Goal: Transaction & Acquisition: Purchase product/service

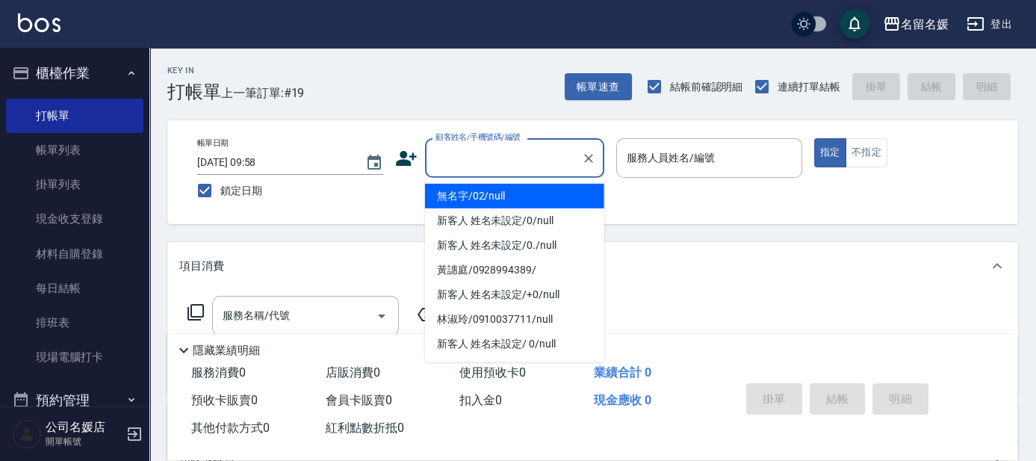
click at [515, 166] on input "顧客姓名/手機號碼/編號" at bounding box center [503, 158] width 143 height 26
click at [530, 194] on li "無名字/02/null" at bounding box center [514, 196] width 179 height 25
type input "無名字/02/null"
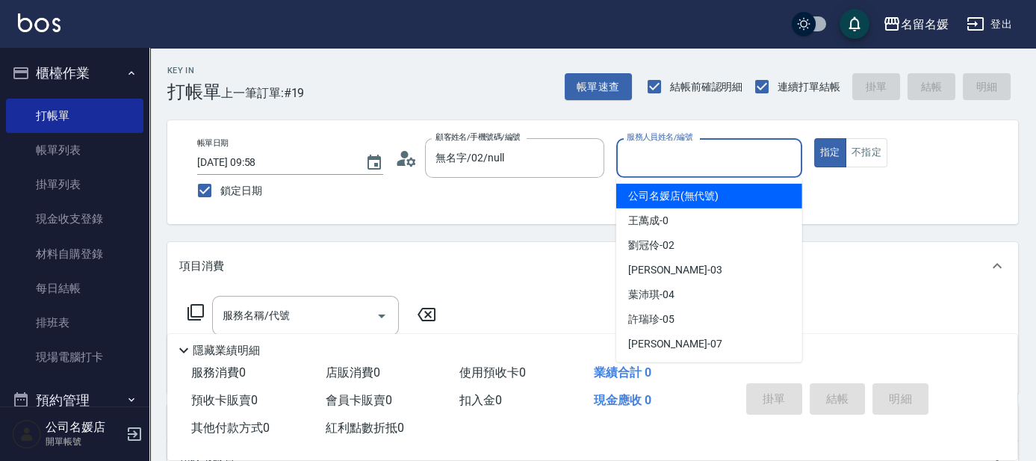
click at [717, 156] on input "服務人員姓名/編號" at bounding box center [709, 158] width 173 height 26
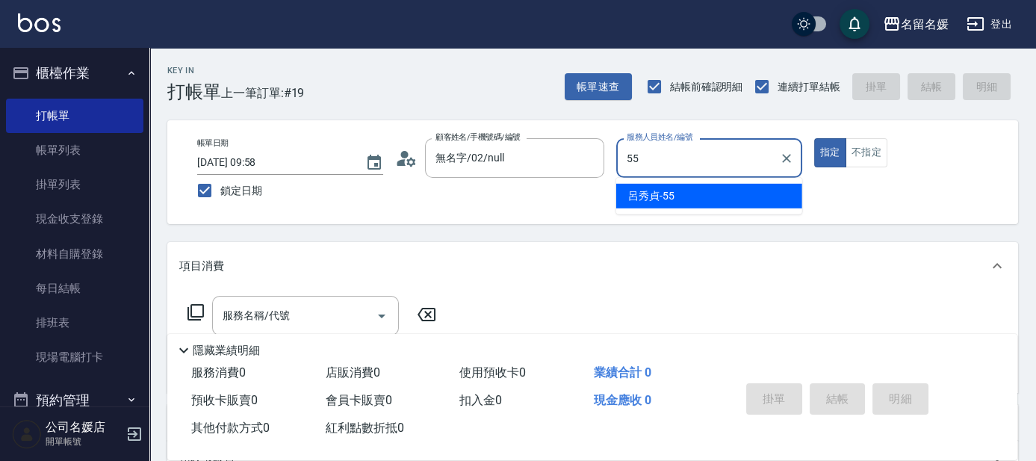
type input "55"
type button "true"
type input "[PERSON_NAME]-55"
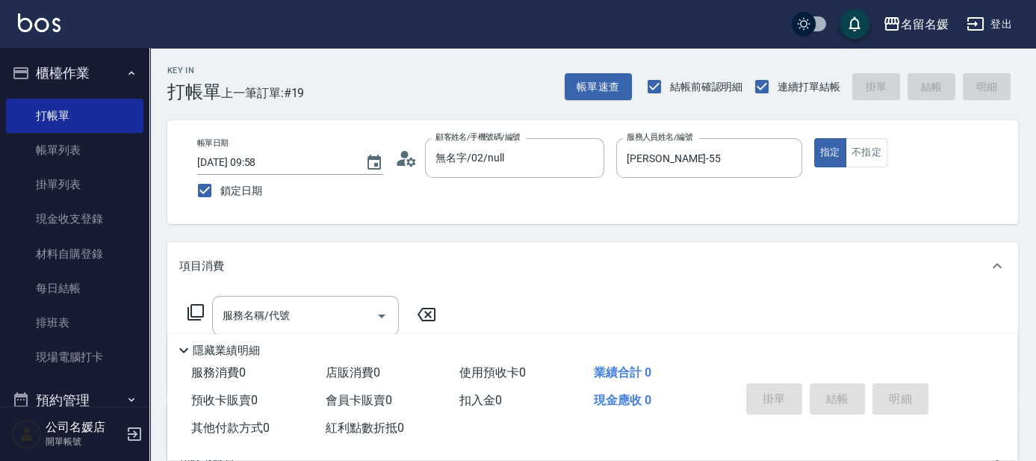
click at [191, 311] on icon at bounding box center [195, 312] width 16 height 16
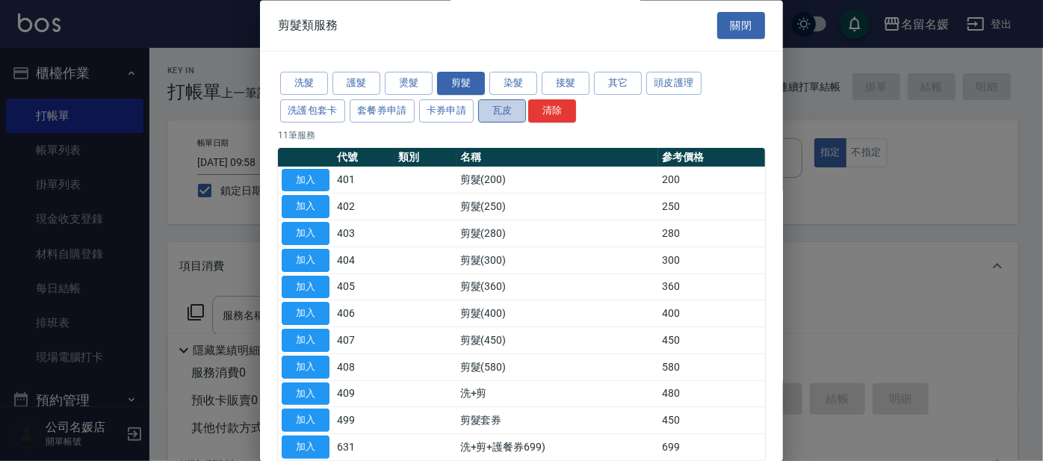
click at [505, 109] on button "瓦皮" at bounding box center [502, 110] width 48 height 23
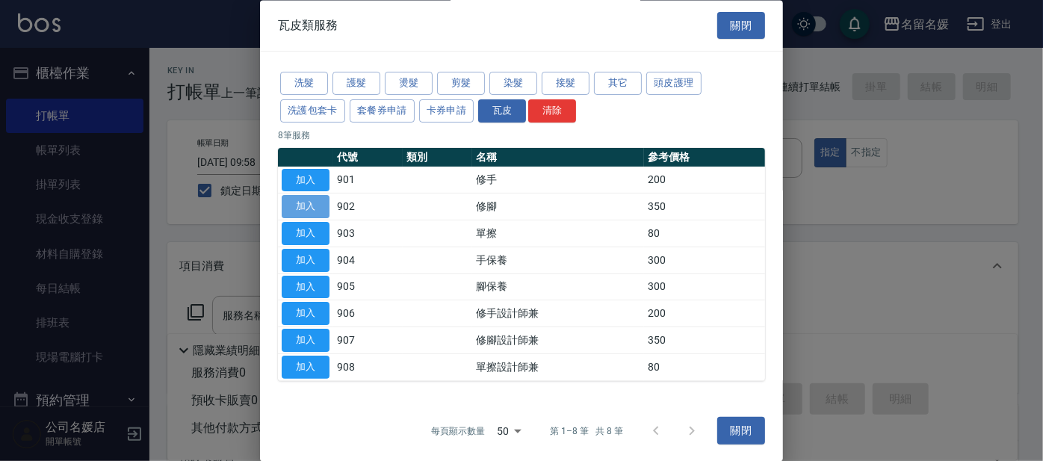
click at [307, 204] on button "加入" at bounding box center [306, 207] width 48 height 23
type input "修腳(902)"
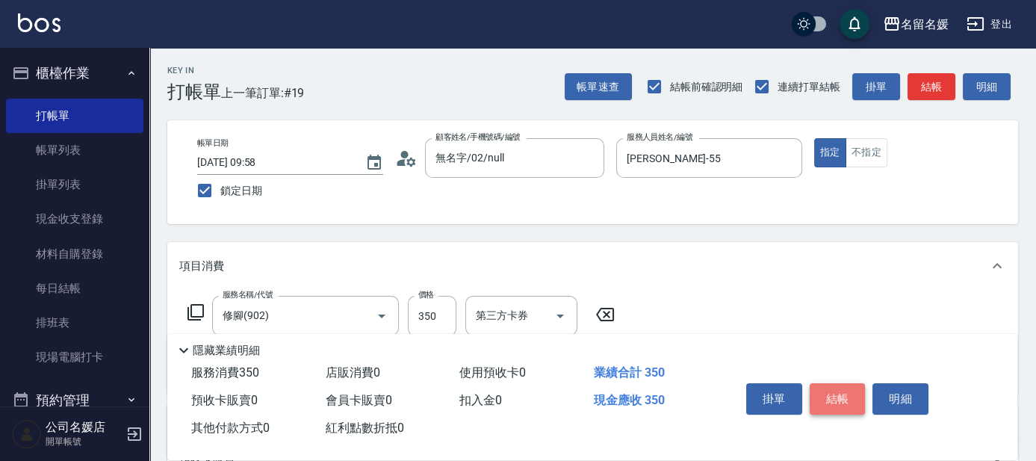
click at [834, 395] on button "結帳" at bounding box center [838, 398] width 56 height 31
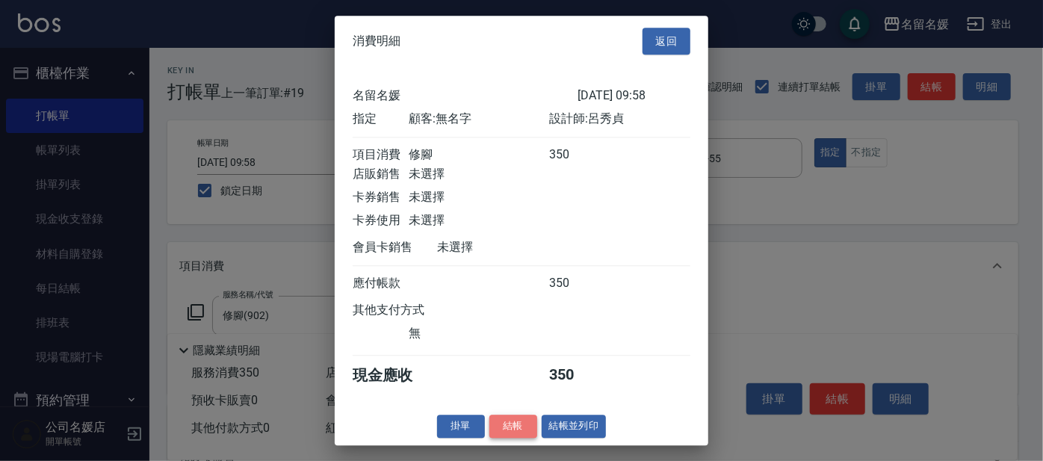
click at [513, 434] on button "結帳" at bounding box center [513, 426] width 48 height 23
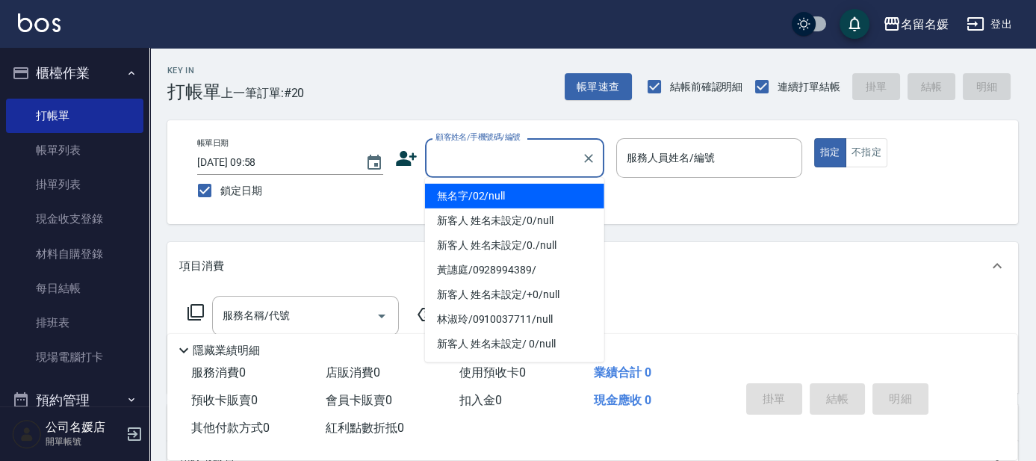
click at [462, 158] on input "顧客姓名/手機號碼/編號" at bounding box center [503, 158] width 143 height 26
click at [470, 200] on li "無名字/02/null" at bounding box center [514, 196] width 179 height 25
type input "無名字/02/null"
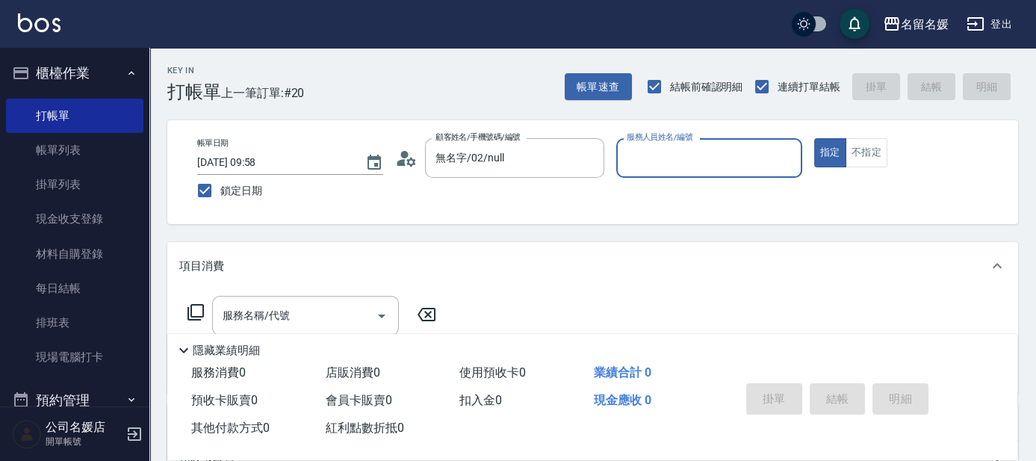
click at [672, 149] on input "服務人員姓名/編號" at bounding box center [709, 158] width 173 height 26
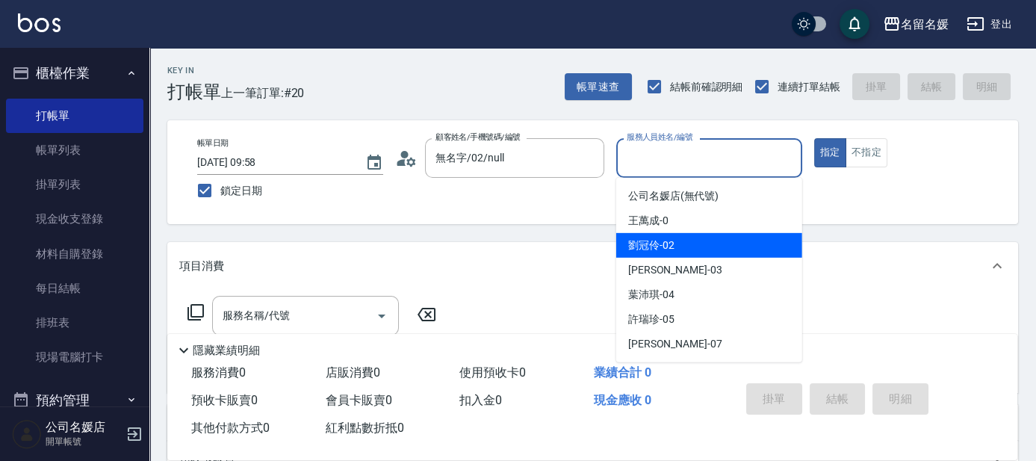
click at [686, 245] on div "[PERSON_NAME]-02" at bounding box center [709, 245] width 186 height 25
type input "劉冠伶-02"
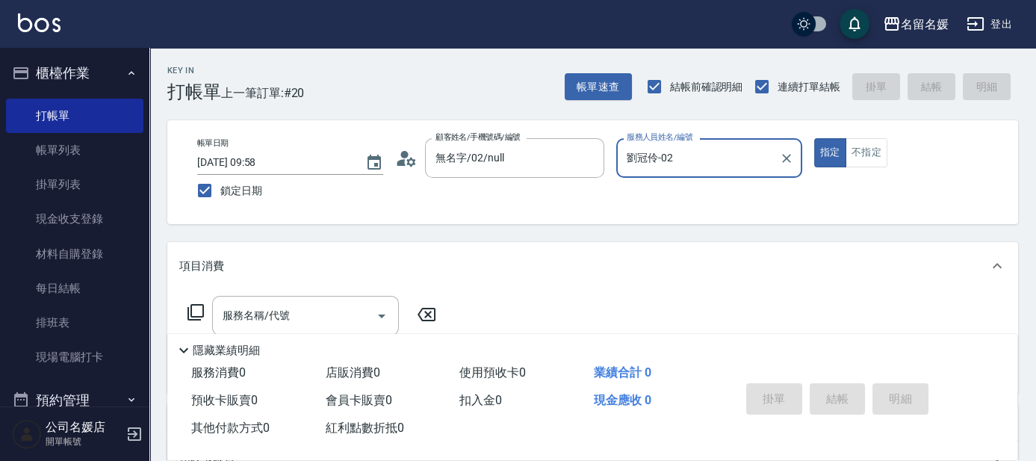
click at [200, 313] on icon at bounding box center [196, 312] width 18 height 18
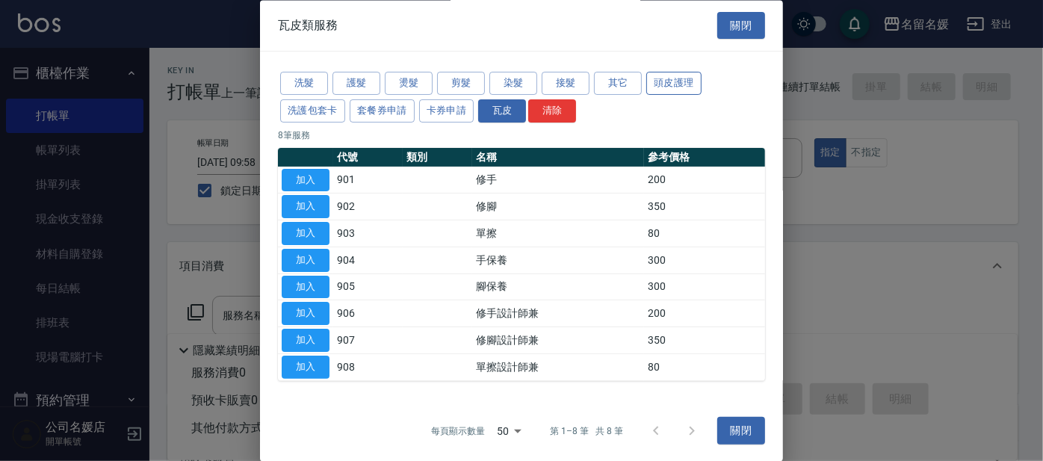
click at [686, 84] on button "頭皮護理" at bounding box center [673, 83] width 55 height 23
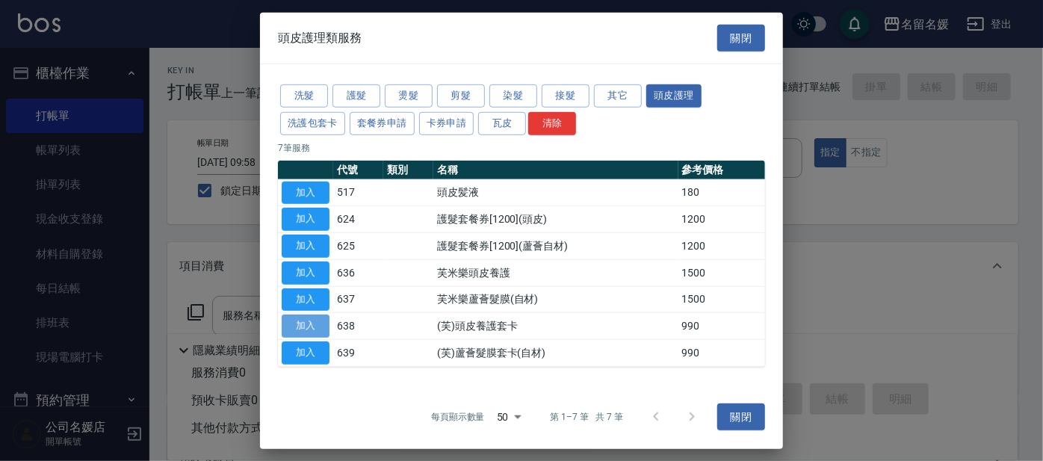
click at [316, 321] on button "加入" at bounding box center [306, 325] width 48 height 23
type input "(芙)頭皮養護套卡(638)"
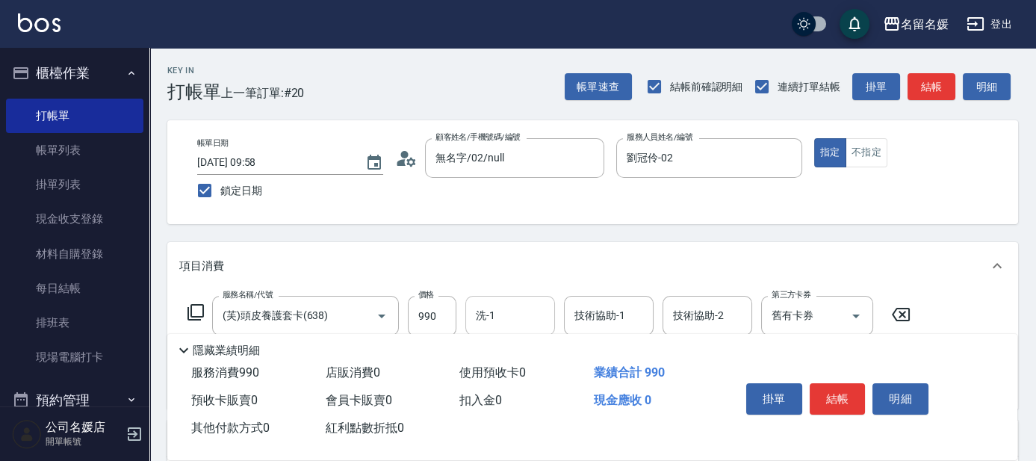
click at [504, 319] on input "洗-1" at bounding box center [510, 316] width 76 height 26
type input "[PERSON_NAME]-25"
click at [843, 391] on button "結帳" at bounding box center [838, 398] width 56 height 31
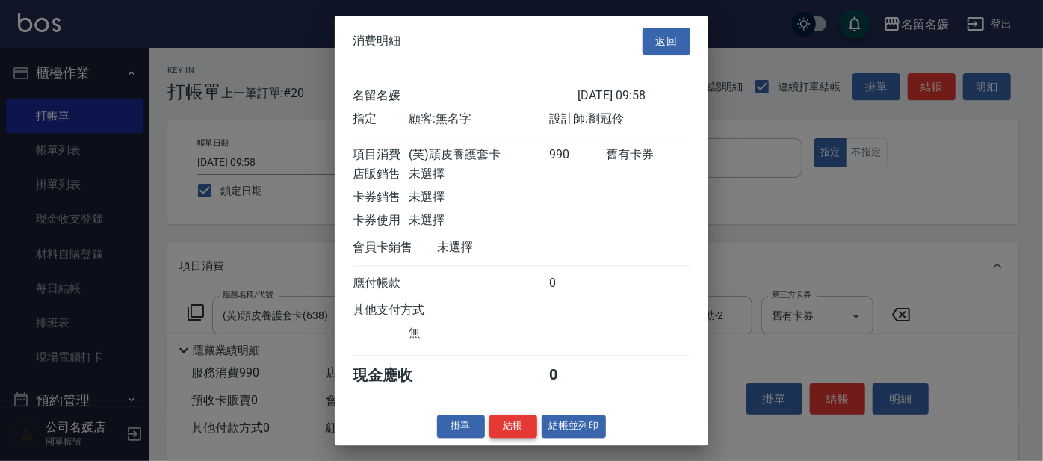
click at [527, 438] on button "結帳" at bounding box center [513, 426] width 48 height 23
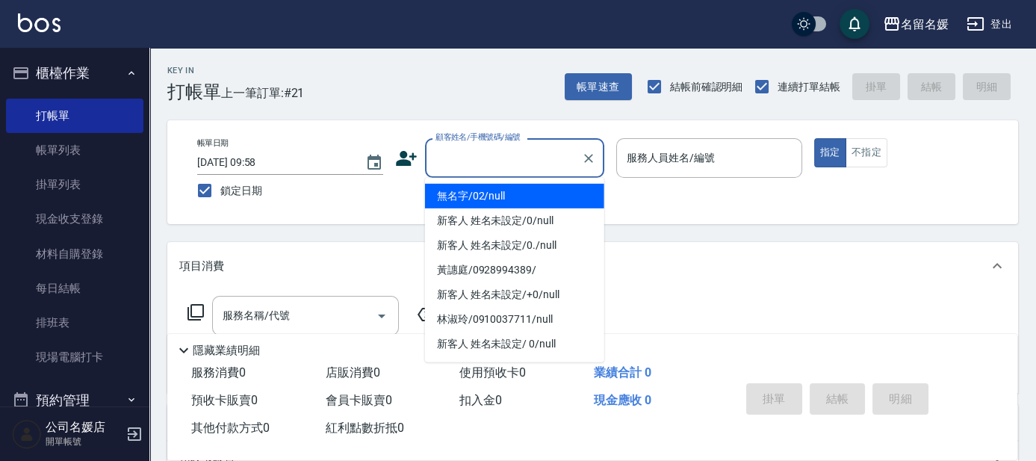
click at [510, 159] on input "顧客姓名/手機號碼/編號" at bounding box center [503, 158] width 143 height 26
click at [520, 201] on li "無名字/02/null" at bounding box center [514, 196] width 179 height 25
type input "無名字/02/null"
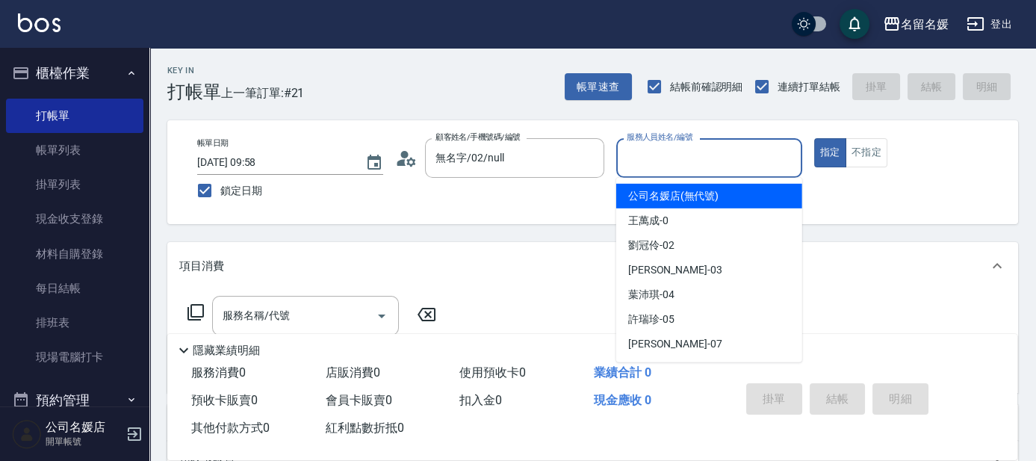
click at [701, 158] on input "服務人員姓名/編號" at bounding box center [709, 158] width 173 height 26
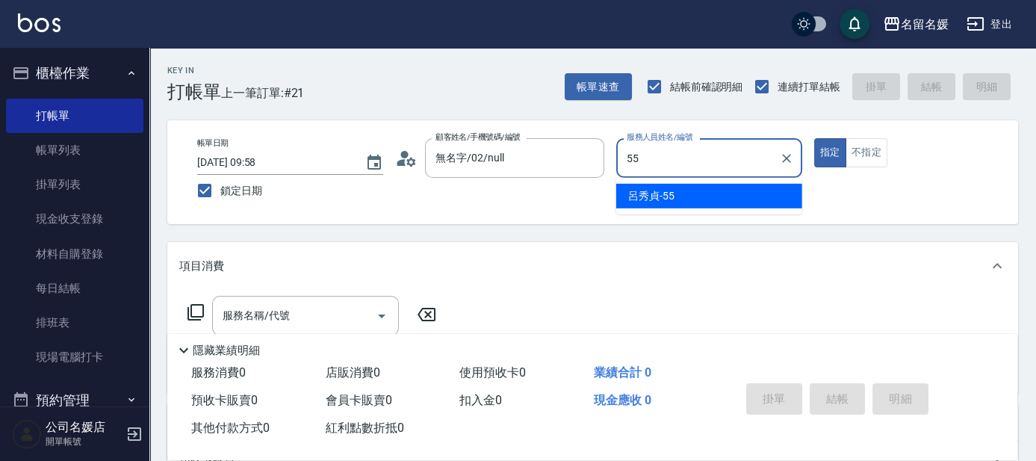
type input "[PERSON_NAME]-55"
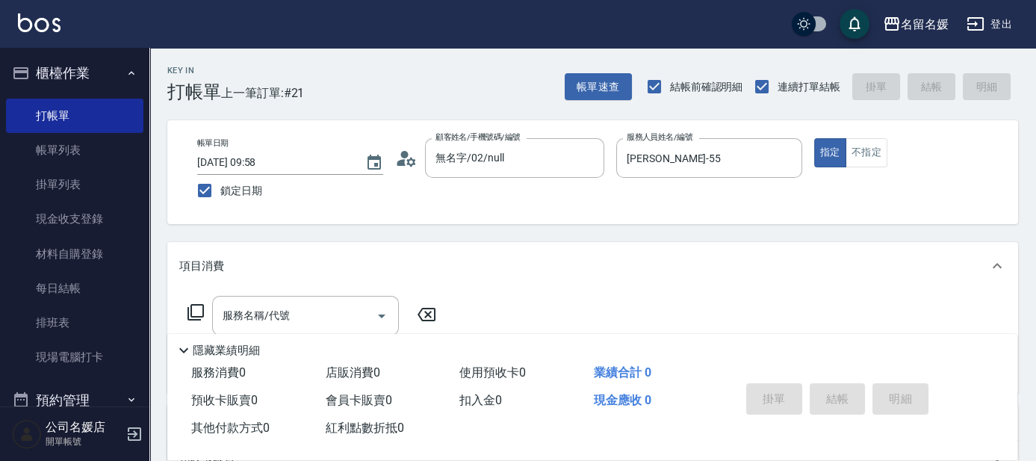
click at [193, 311] on icon at bounding box center [196, 312] width 18 height 18
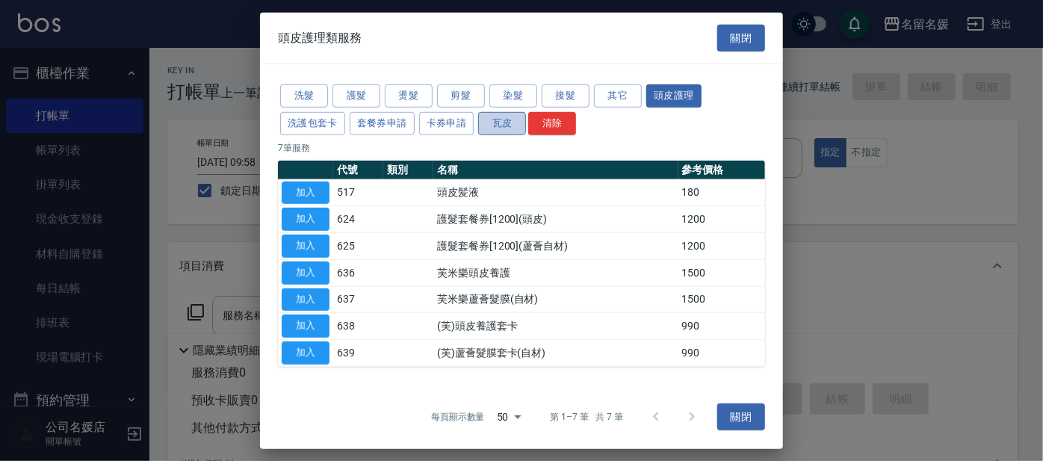
click at [486, 124] on button "瓦皮" at bounding box center [502, 123] width 48 height 23
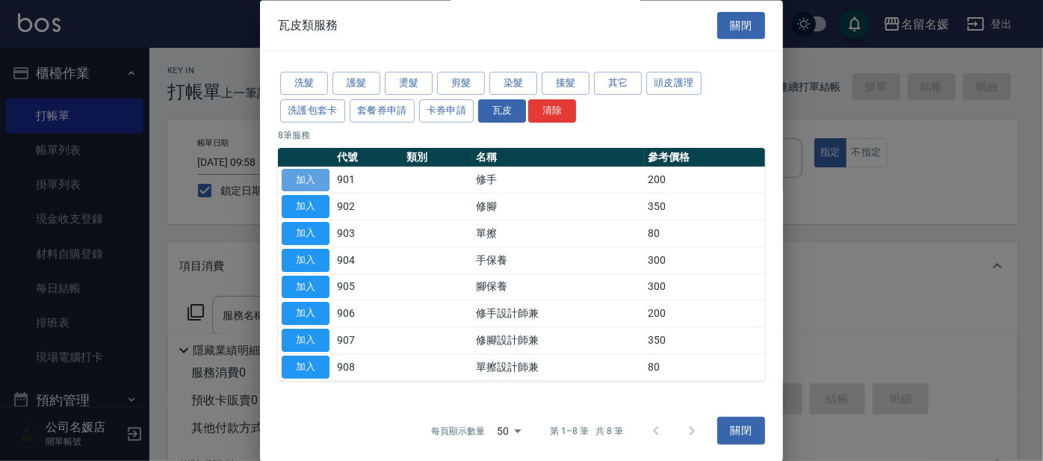
drag, startPoint x: 327, startPoint y: 173, endPoint x: 318, endPoint y: 175, distance: 9.1
click at [327, 173] on button "加入" at bounding box center [306, 180] width 48 height 23
type input "修手(901)"
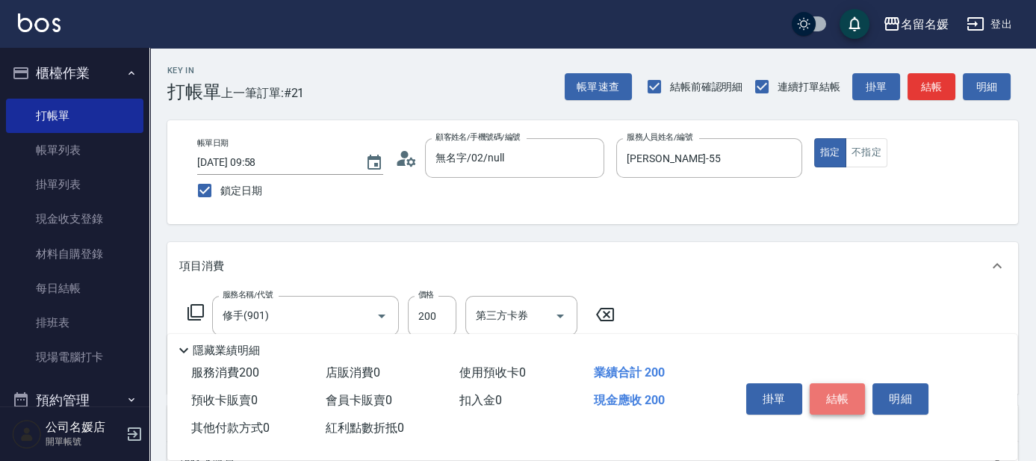
click at [828, 389] on button "結帳" at bounding box center [838, 398] width 56 height 31
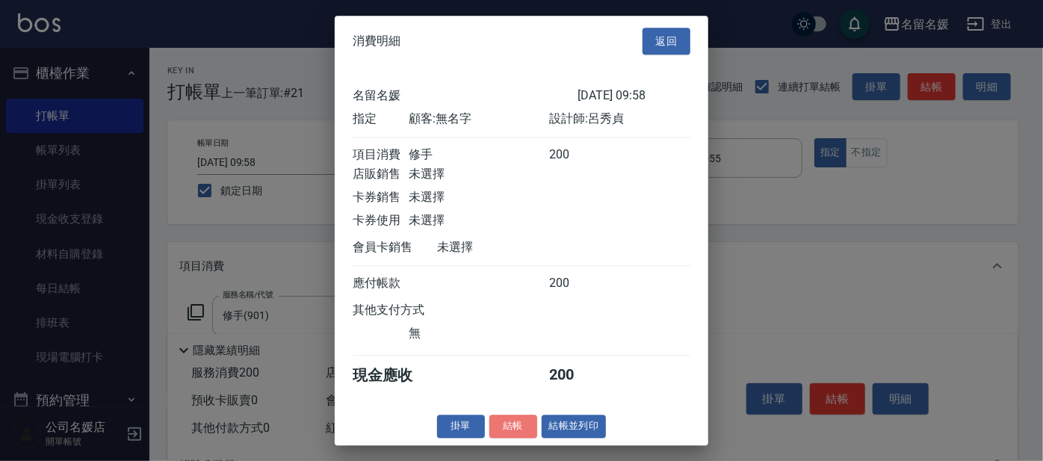
drag, startPoint x: 512, startPoint y: 434, endPoint x: 536, endPoint y: 430, distance: 24.2
click at [515, 432] on button "結帳" at bounding box center [513, 426] width 48 height 23
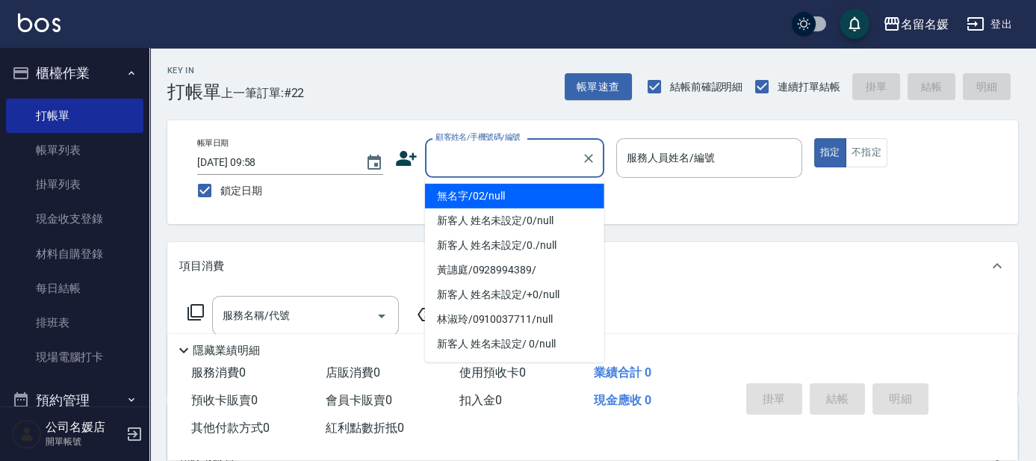
click at [533, 162] on input "顧客姓名/手機號碼/編號" at bounding box center [503, 158] width 143 height 26
type input "0"
type input "04"
type input "無名字/02/null"
type input "[PERSON_NAME]-04"
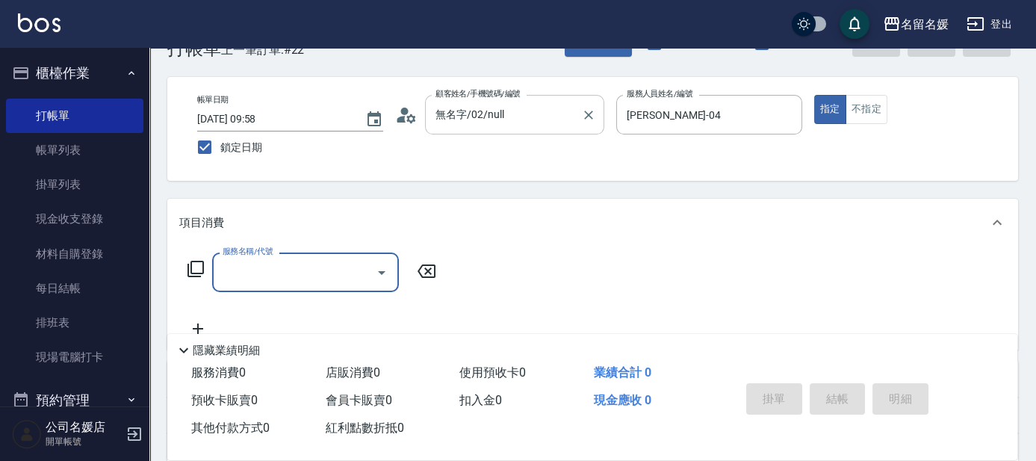
scroll to position [67, 0]
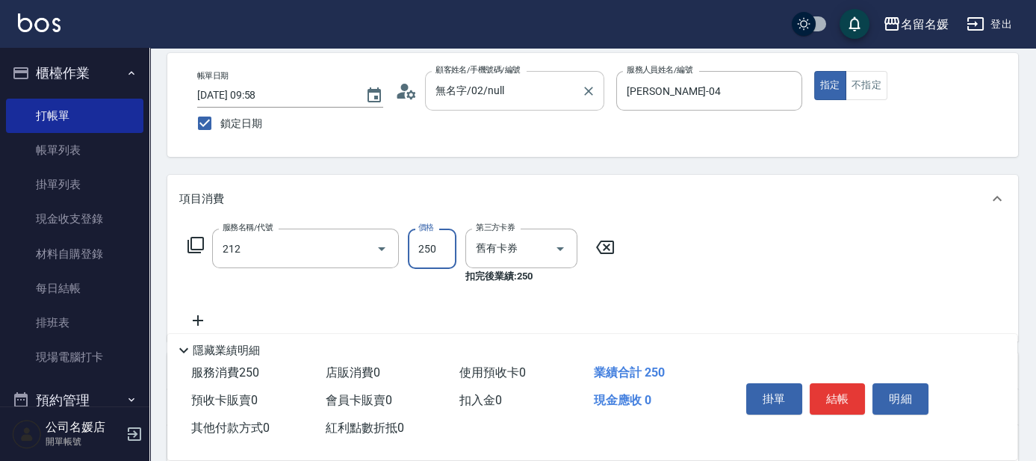
type input "洗髮券-(卡)250(212)"
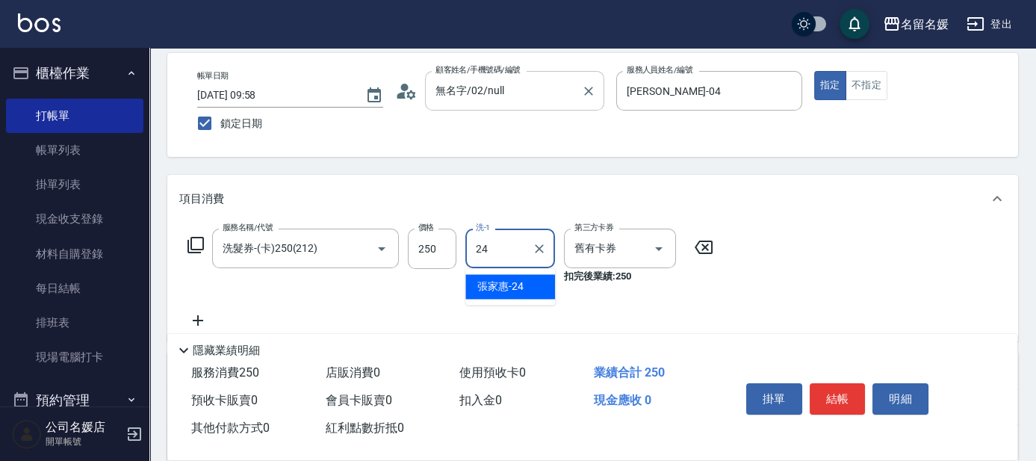
type input "張家惠-24"
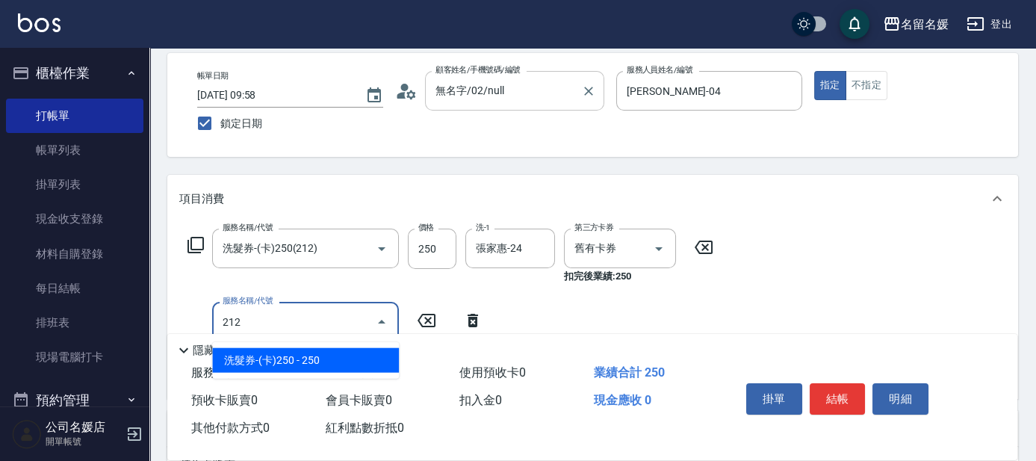
type input "洗髮券-(卡)250(212)"
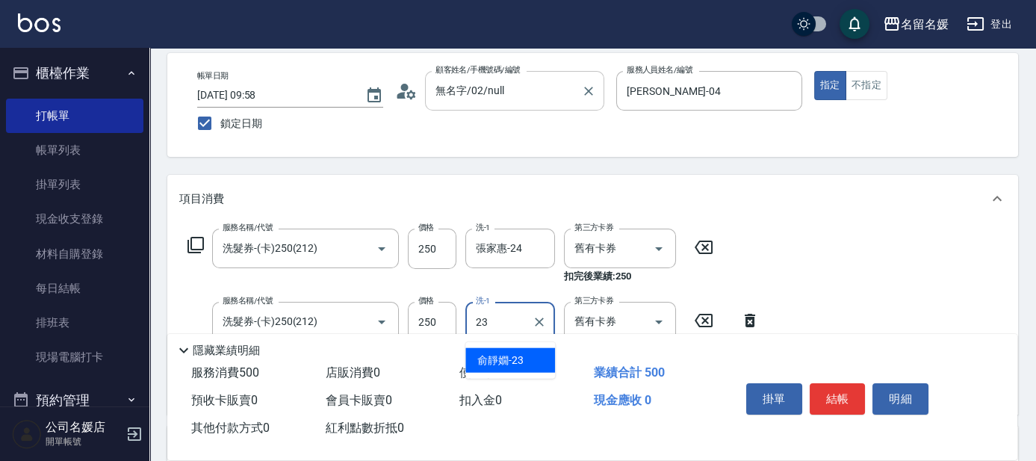
type input "[PERSON_NAME]-23"
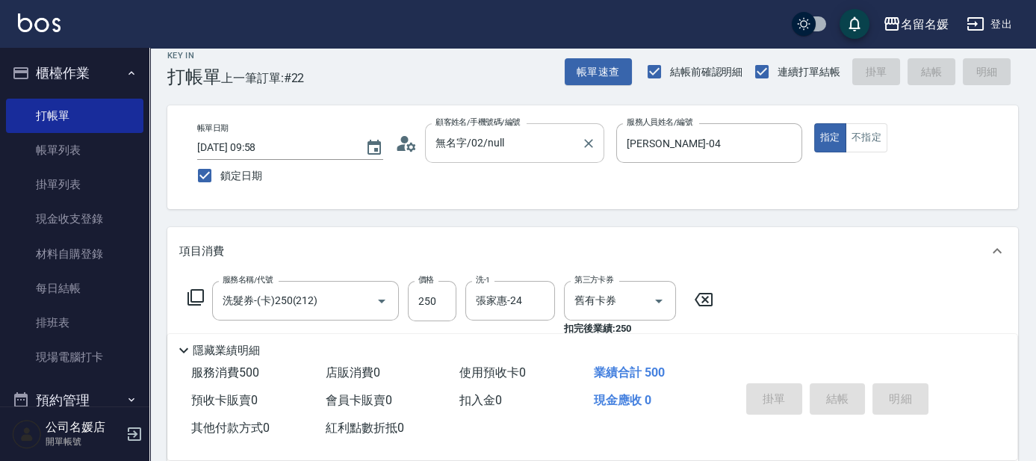
scroll to position [0, 0]
